Goal: Register for event/course

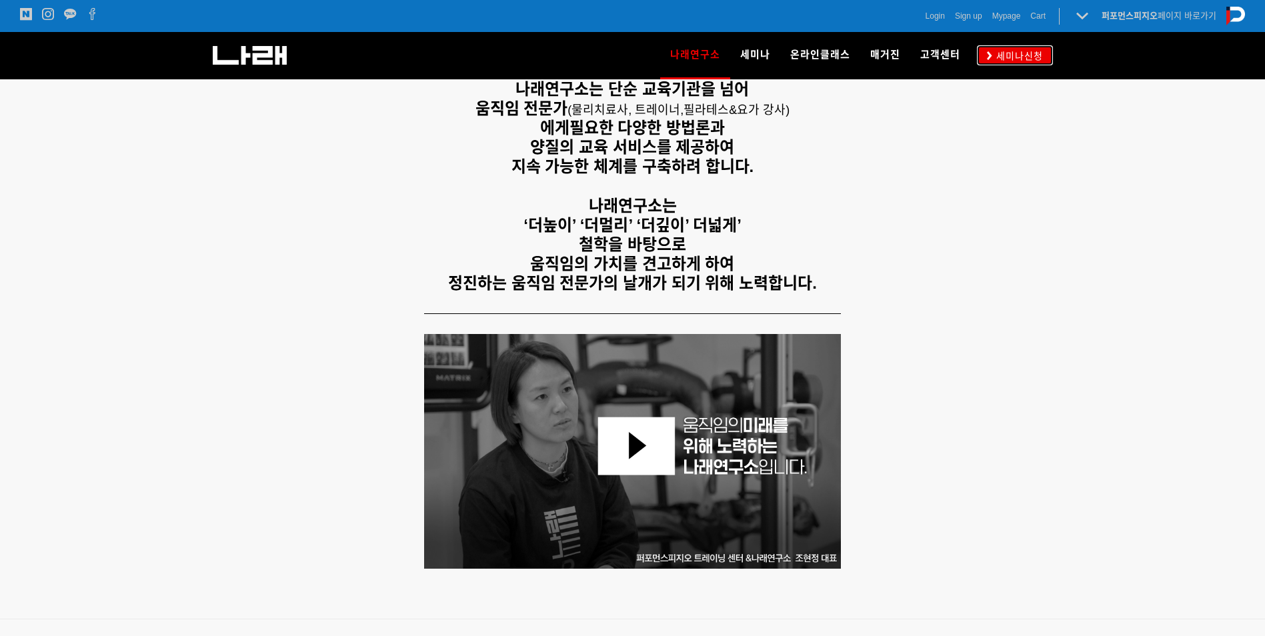
scroll to position [267, 0]
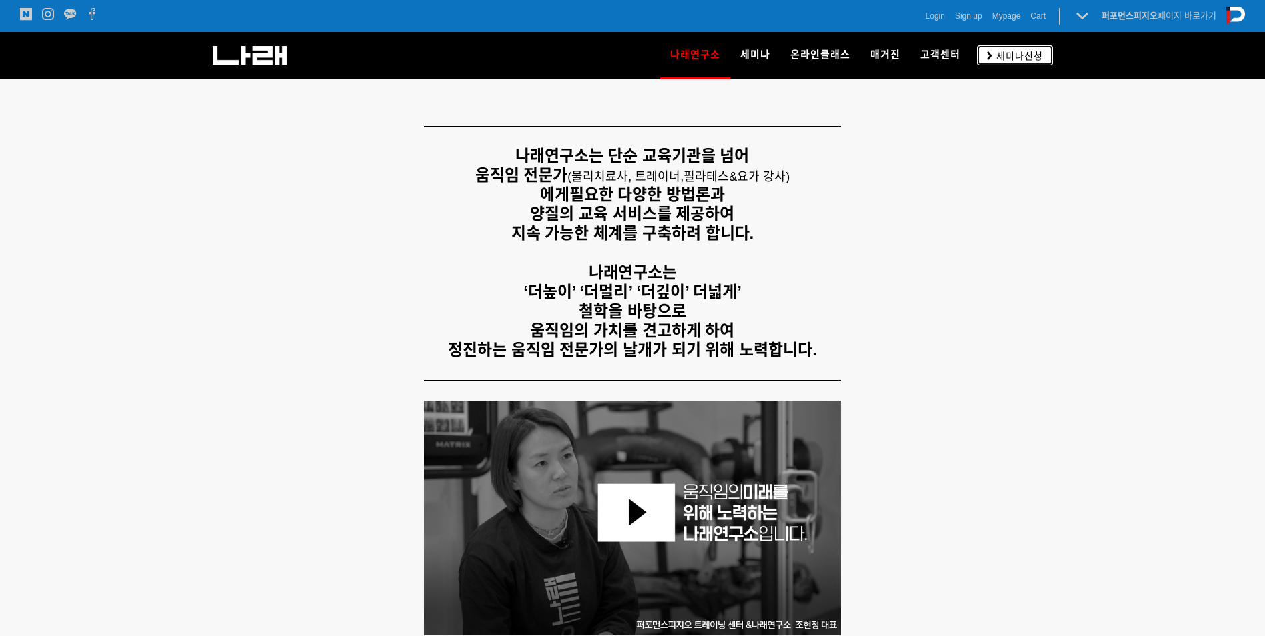
click at [1052, 63] on link "세미나신청" at bounding box center [1015, 54] width 76 height 19
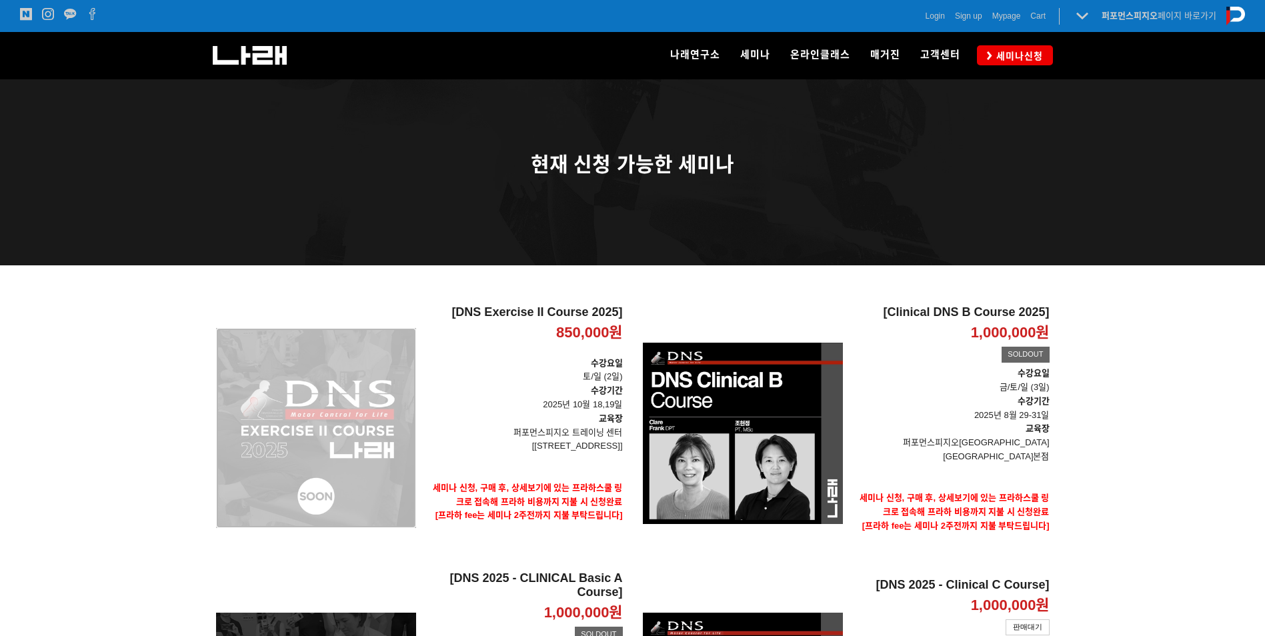
click at [346, 432] on div "[DNS Exercise II Course 2025] 850,000원 TIME SALE" at bounding box center [316, 428] width 200 height 245
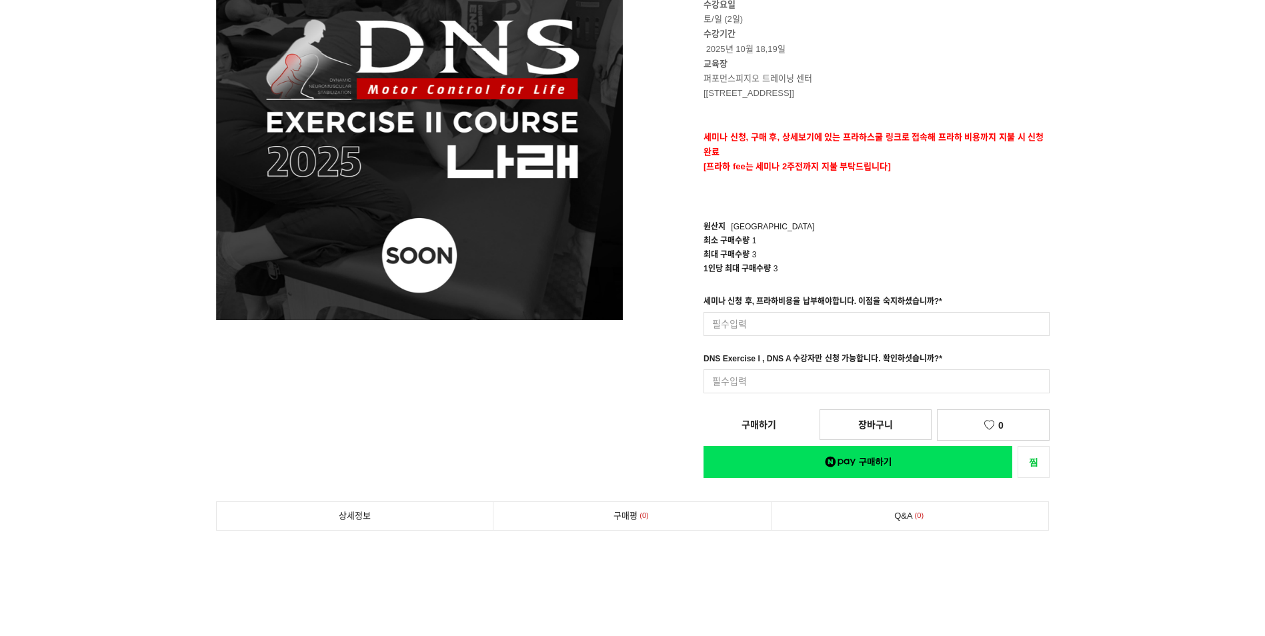
scroll to position [200, 0]
click at [976, 331] on input at bounding box center [877, 324] width 346 height 24
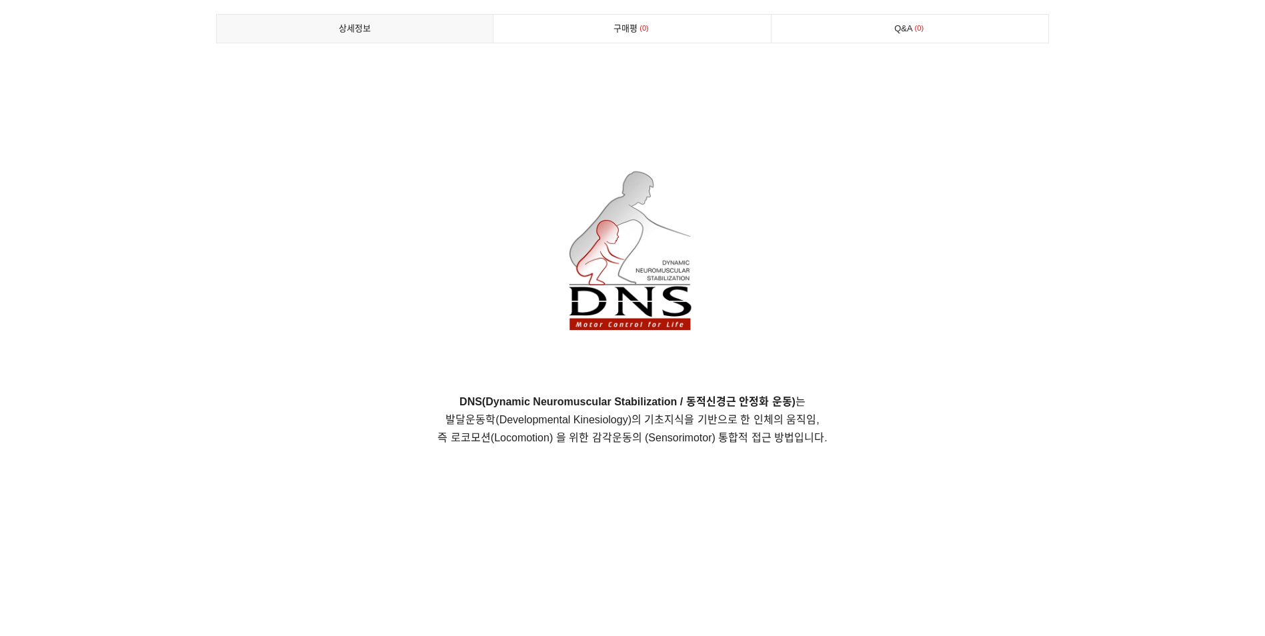
scroll to position [734, 0]
